Goal: Information Seeking & Learning: Learn about a topic

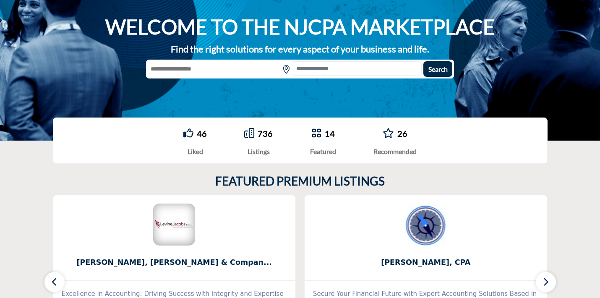
scroll to position [53, 0]
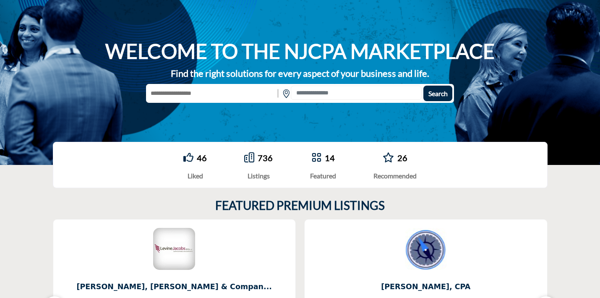
click at [228, 105] on div "WELCOME TO THE NJCPA MARKETPLACE Find the right solutions for every aspect of y…" at bounding box center [300, 70] width 600 height 189
click at [228, 100] on input "text" at bounding box center [211, 94] width 130 height 16
click at [251, 162] on icon at bounding box center [249, 157] width 10 height 10
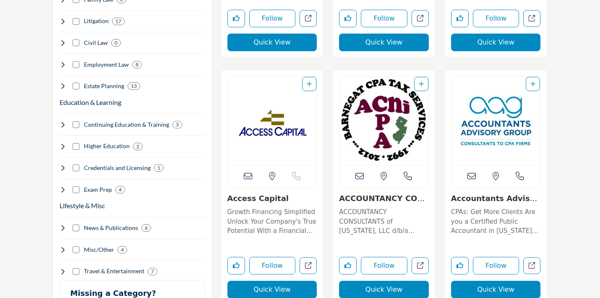
scroll to position [891, 0]
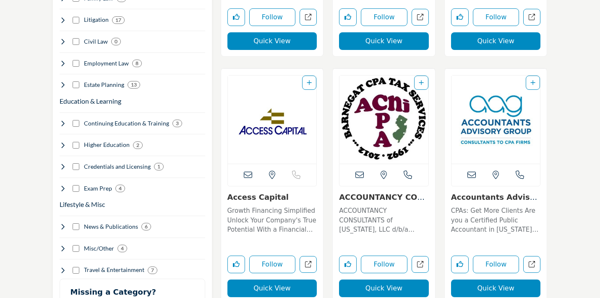
click at [406, 198] on link "ACCOUNTANCY CONSULTA..." at bounding box center [382, 202] width 86 height 18
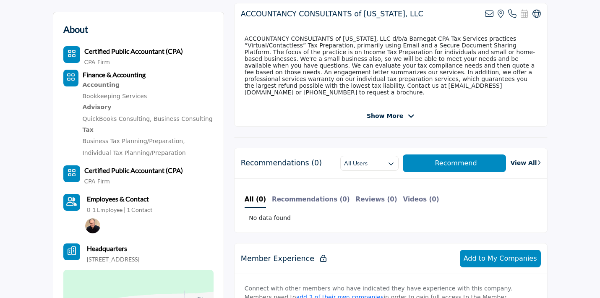
scroll to position [233, 0]
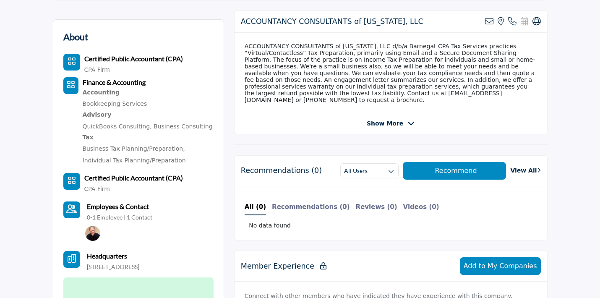
click at [407, 111] on div "ACCOUNTANCY CONSULTANTS of New Jersey, LLC View email address of this listing V…" at bounding box center [391, 72] width 314 height 124
click at [404, 113] on div "ACCOUNTANCY CONSULTANTS of New Jersey, LLC View email address of this listing V…" at bounding box center [391, 72] width 314 height 124
click at [404, 123] on div "ACCOUNTANCY CONSULTANTS of New Jersey, LLC View email address of this listing V…" at bounding box center [391, 72] width 314 height 124
click at [411, 121] on icon at bounding box center [411, 124] width 7 height 8
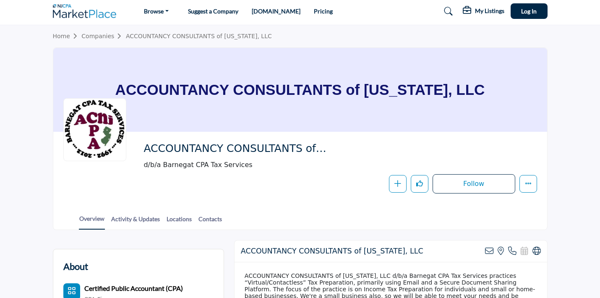
scroll to position [0, 0]
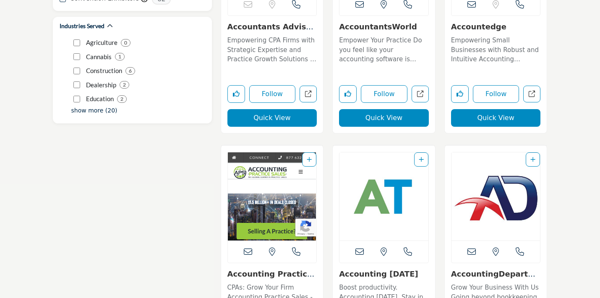
scroll to position [1315, 0]
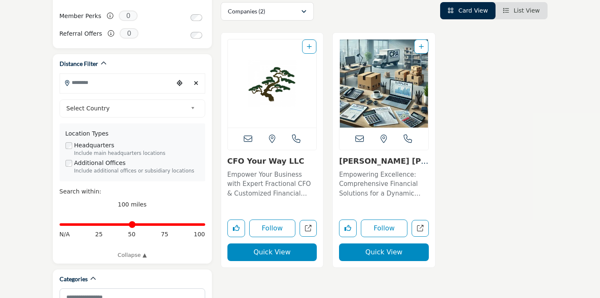
scroll to position [208, 0]
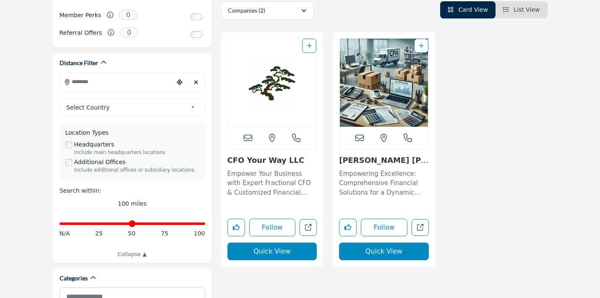
click at [358, 159] on link "Citrin Cooperman Adv..." at bounding box center [383, 165] width 89 height 18
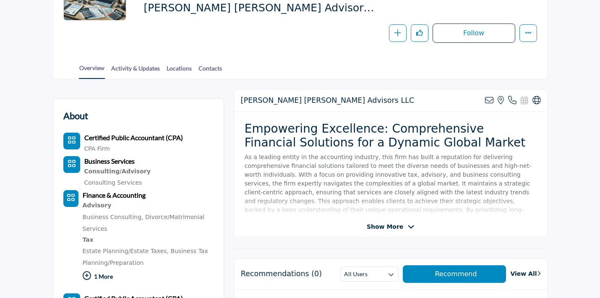
scroll to position [147, 0]
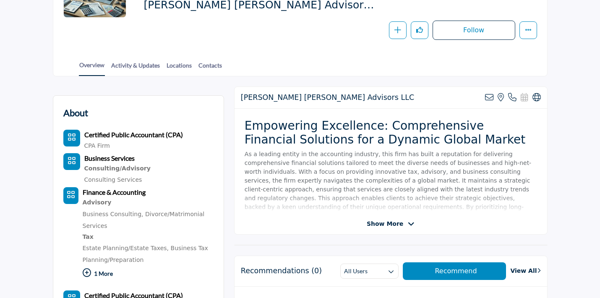
click at [400, 220] on span "Show More" at bounding box center [385, 224] width 37 height 9
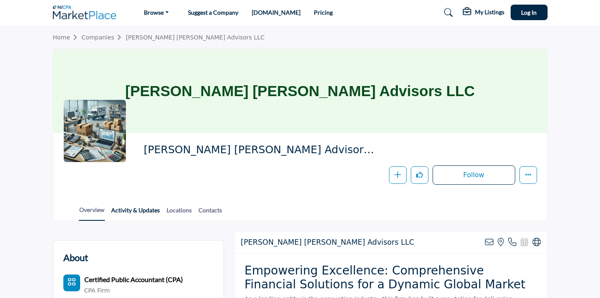
scroll to position [0, 0]
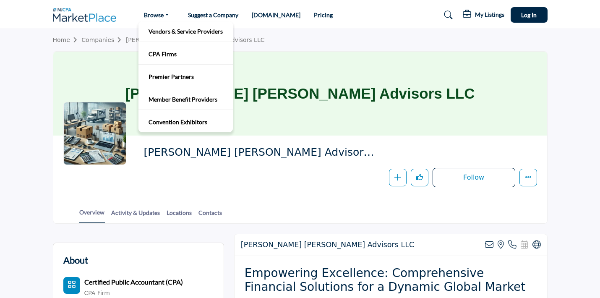
click at [164, 21] on ul "Vendors & Service Providers CPA Firms Premier Partners" at bounding box center [185, 77] width 95 height 112
